Goal: Navigation & Orientation: Find specific page/section

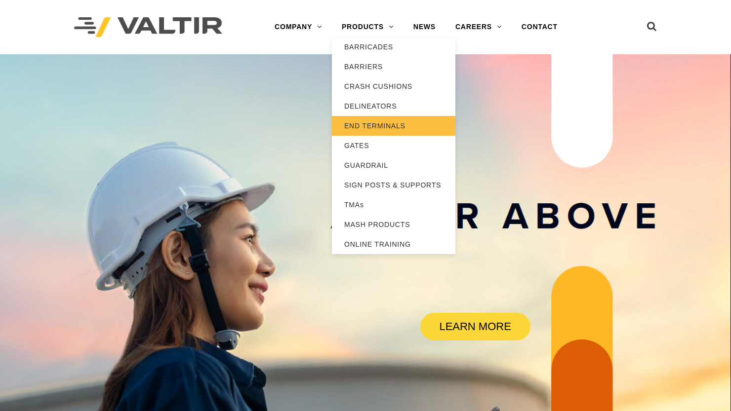
click at [361, 120] on link "END TERMINALS" at bounding box center [393, 126] width 123 height 20
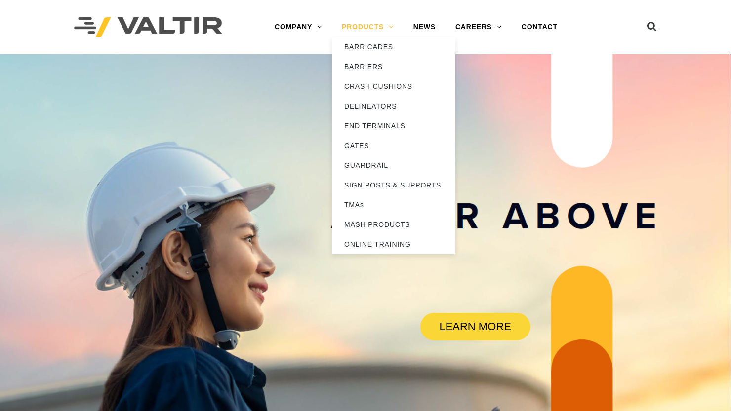
click at [368, 25] on link "PRODUCTS" at bounding box center [368, 27] width 72 height 20
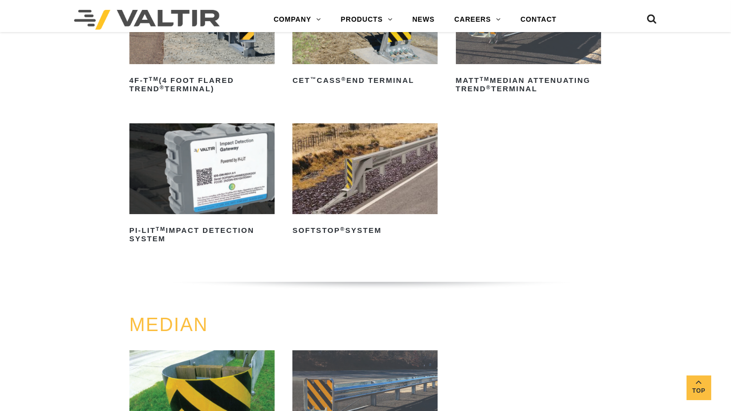
scroll to position [185, 0]
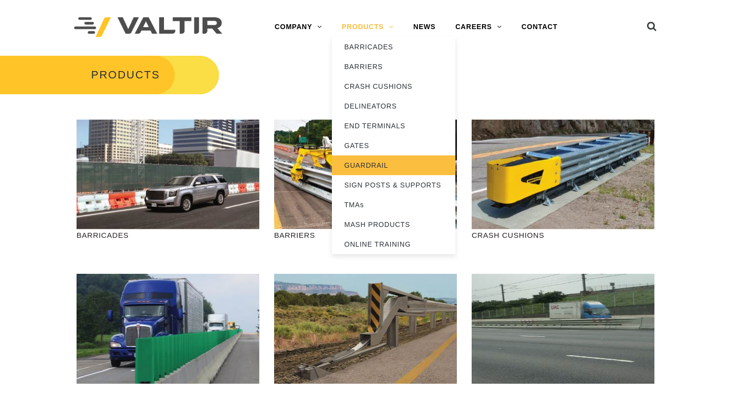
click at [356, 161] on link "GUARDRAIL" at bounding box center [393, 166] width 123 height 20
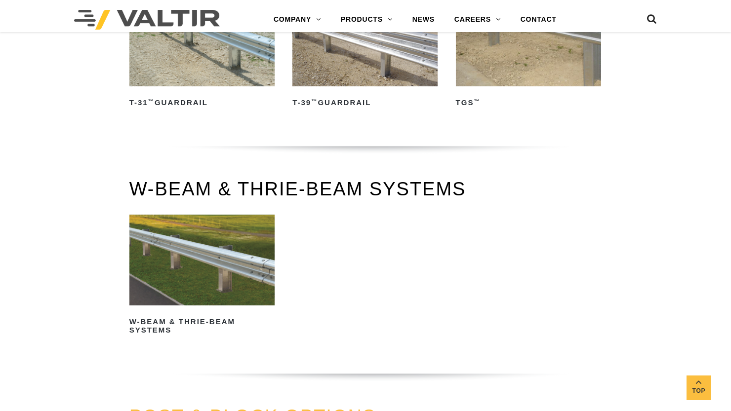
scroll to position [556, 0]
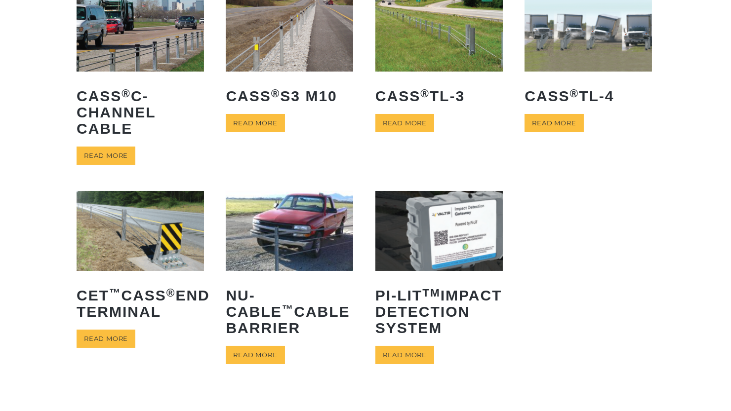
scroll to position [123, 0]
